Goal: Task Accomplishment & Management: Manage account settings

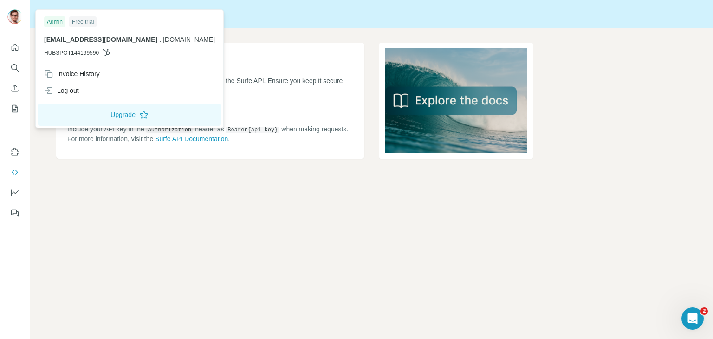
click at [19, 15] on img at bounding box center [14, 16] width 15 height 15
click at [20, 46] on button "Quick start" at bounding box center [14, 47] width 15 height 17
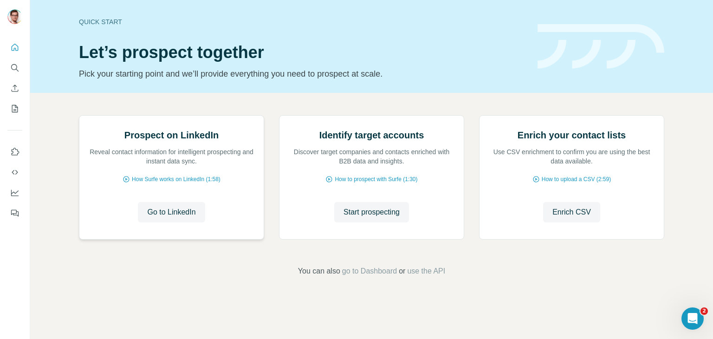
scroll to position [62, 0]
click at [13, 103] on button "My lists" at bounding box center [14, 108] width 15 height 17
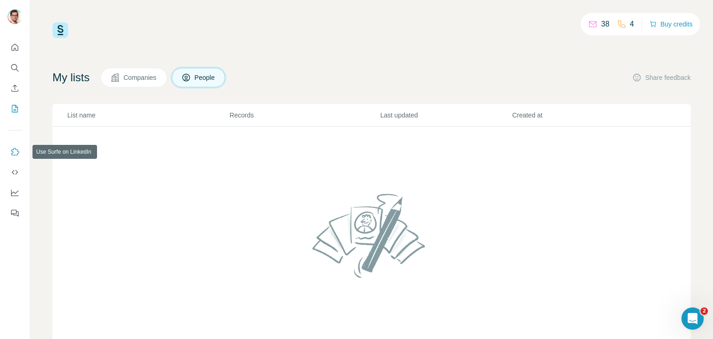
click at [15, 153] on icon "Use Surfe on LinkedIn" at bounding box center [14, 151] width 9 height 9
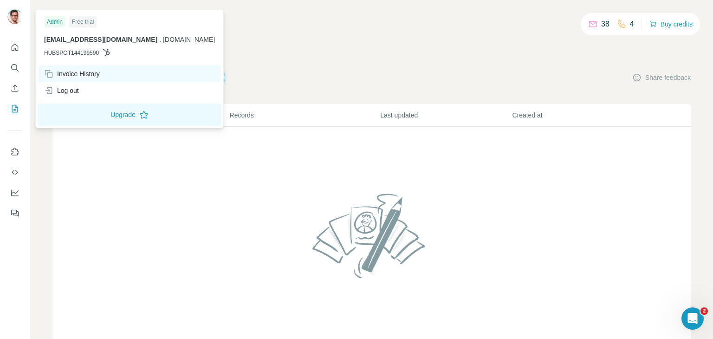
click at [94, 74] on div "Invoice History" at bounding box center [72, 73] width 56 height 9
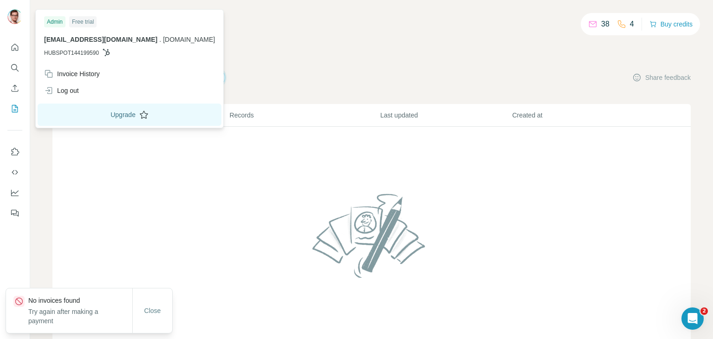
click at [86, 115] on button "Upgrade" at bounding box center [130, 115] width 184 height 22
